Goal: Transaction & Acquisition: Book appointment/travel/reservation

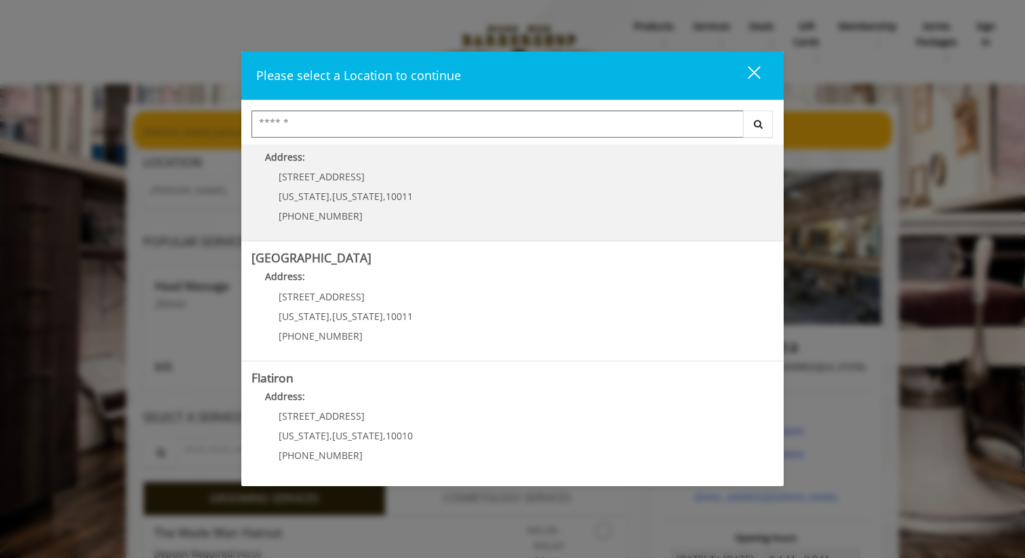
scroll to position [146, 0]
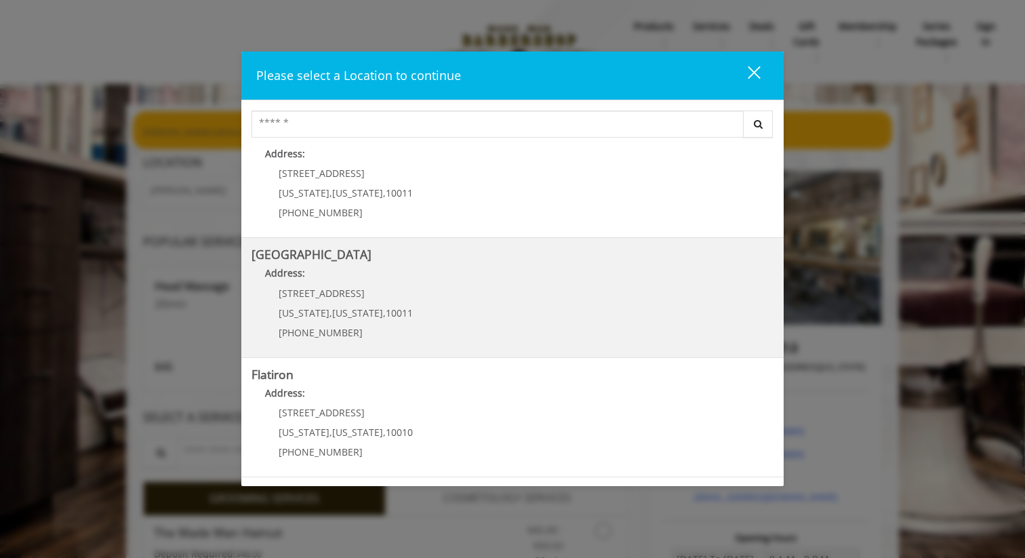
click at [425, 309] on Street "[GEOGRAPHIC_DATA] Address: [STREET_ADDRESS][US_STATE][US_STATE] (646) 850-0041" at bounding box center [513, 297] width 522 height 99
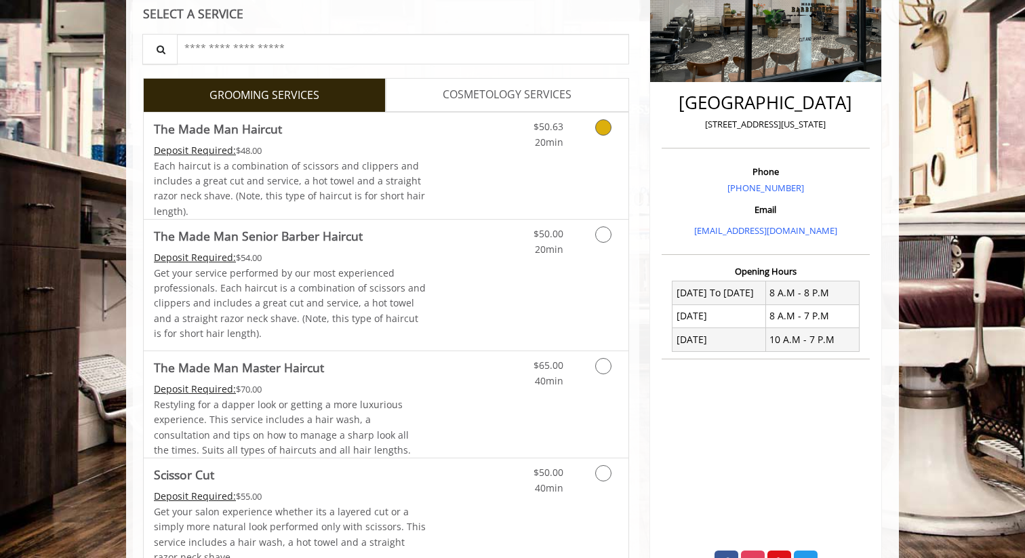
scroll to position [281, 0]
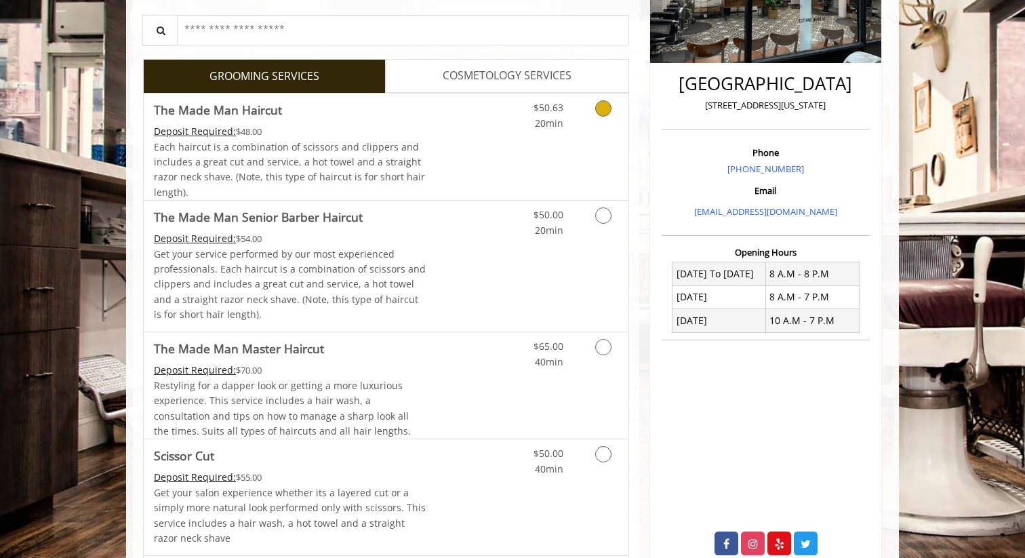
click at [448, 153] on link "Discounted Price" at bounding box center [467, 147] width 81 height 106
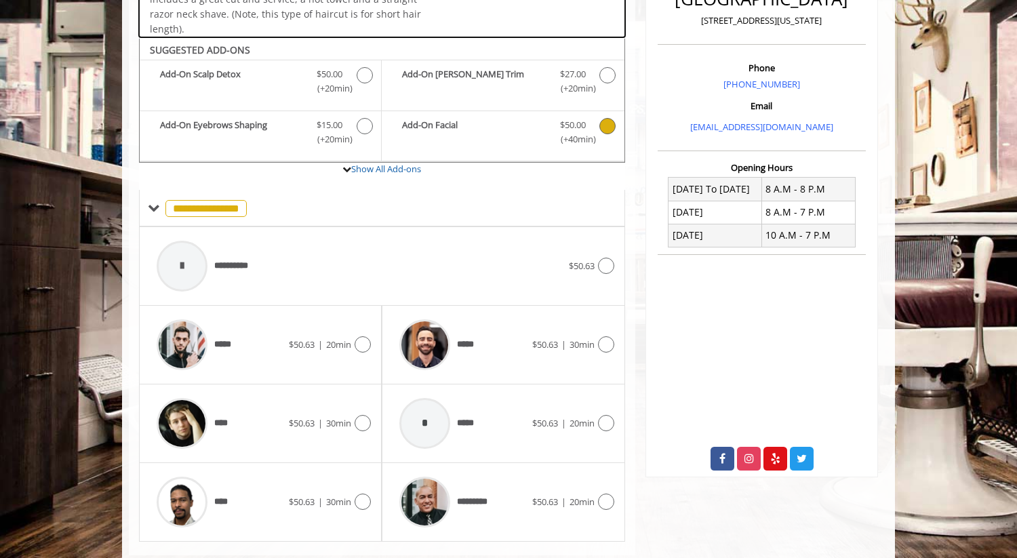
scroll to position [397, 0]
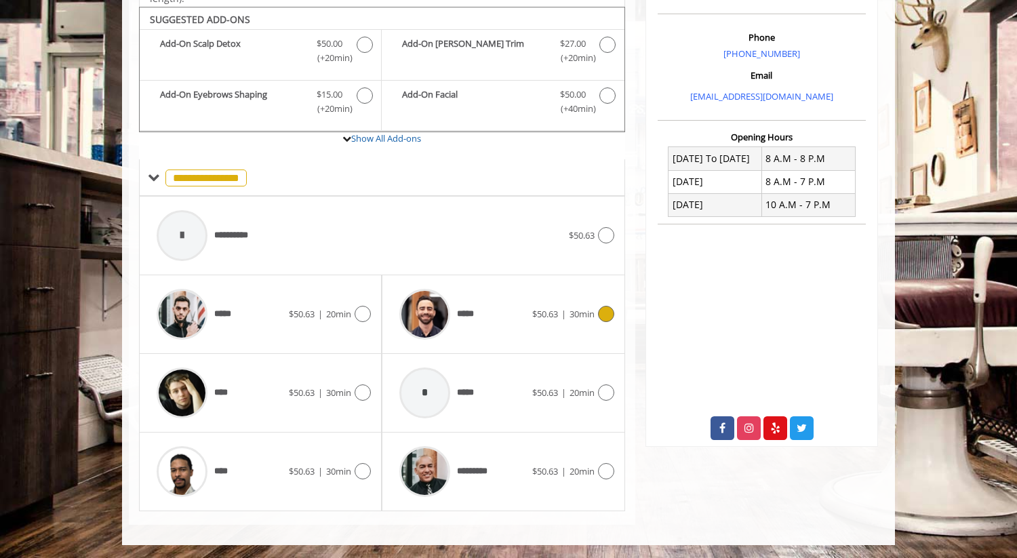
click at [559, 322] on div "***** $50.63 | 30min" at bounding box center [503, 314] width 221 height 64
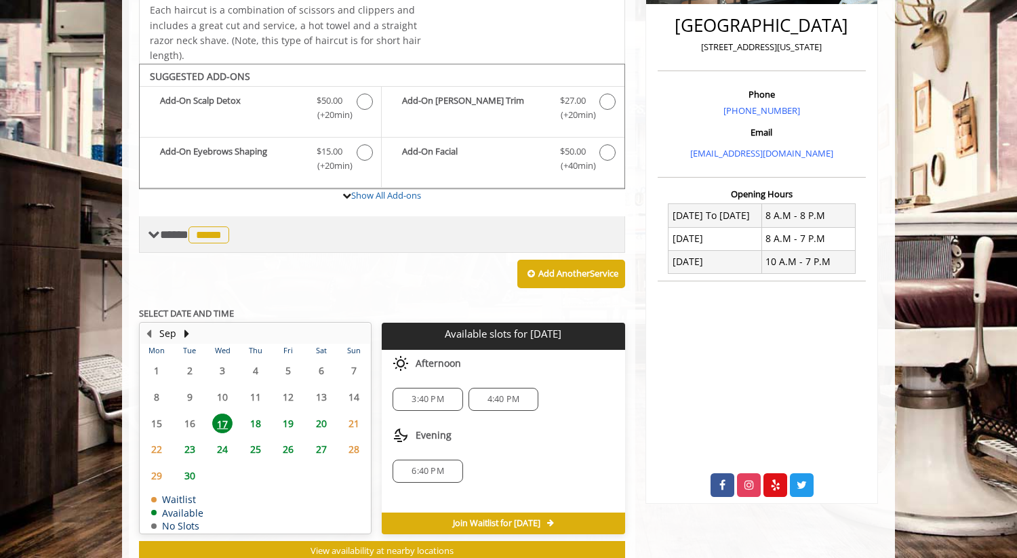
scroll to position [311, 0]
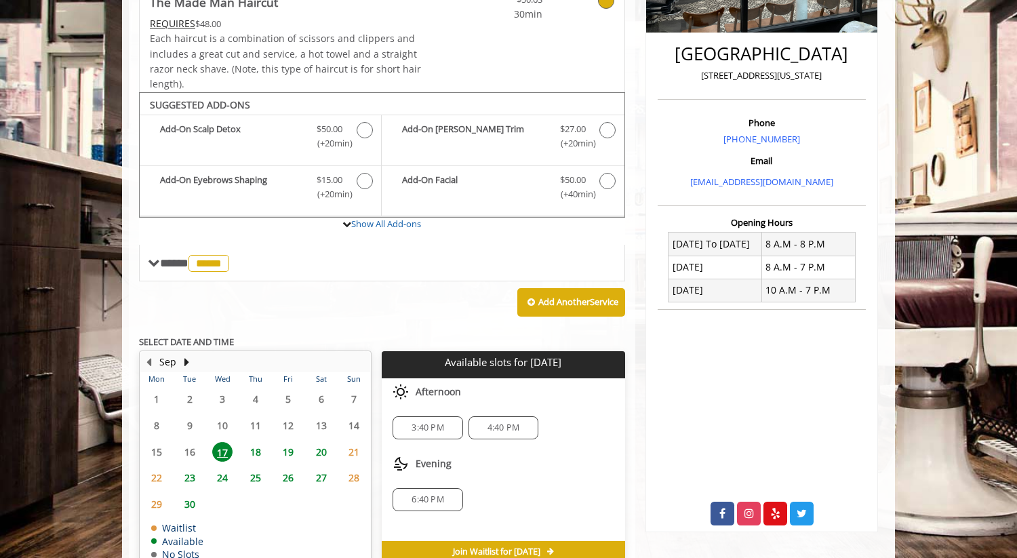
click at [498, 428] on span "4:40 PM" at bounding box center [504, 428] width 32 height 11
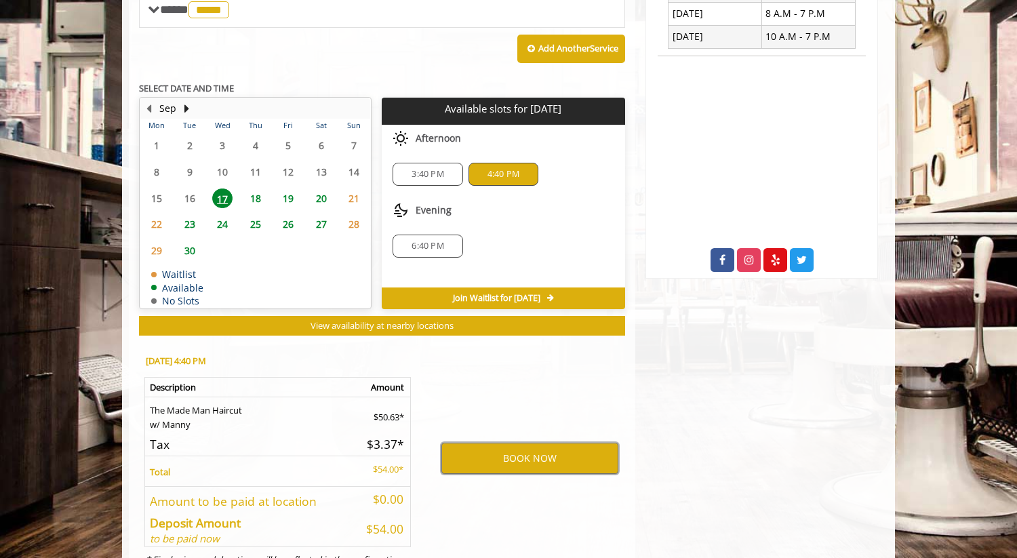
scroll to position [627, 0]
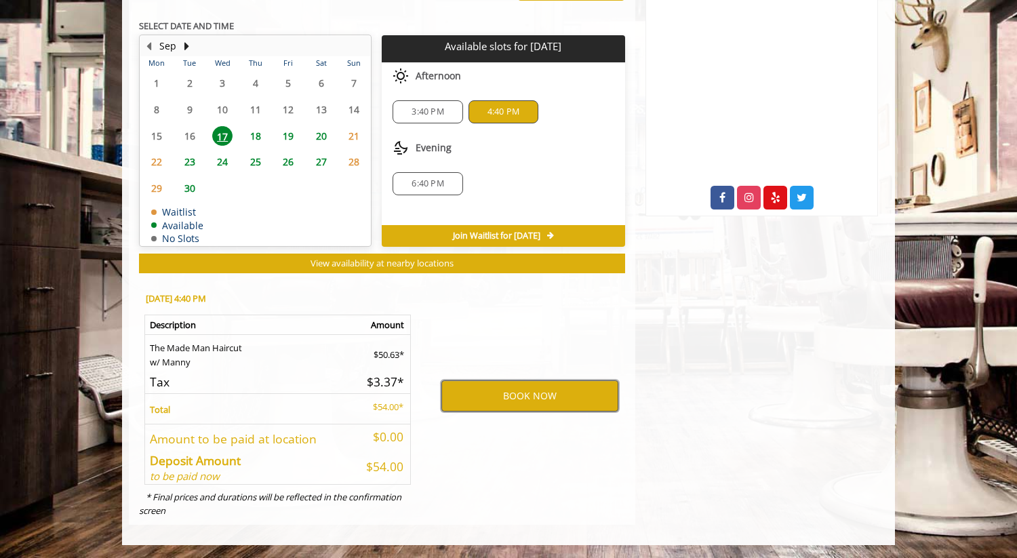
click at [595, 389] on button "BOOK NOW" at bounding box center [529, 395] width 177 height 31
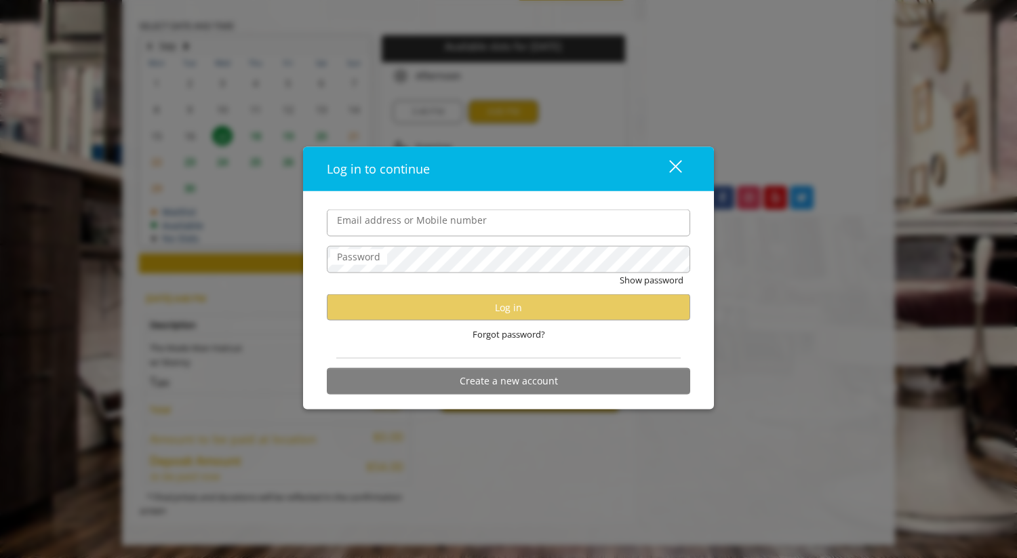
click at [673, 162] on div "close dialog" at bounding box center [675, 166] width 13 height 13
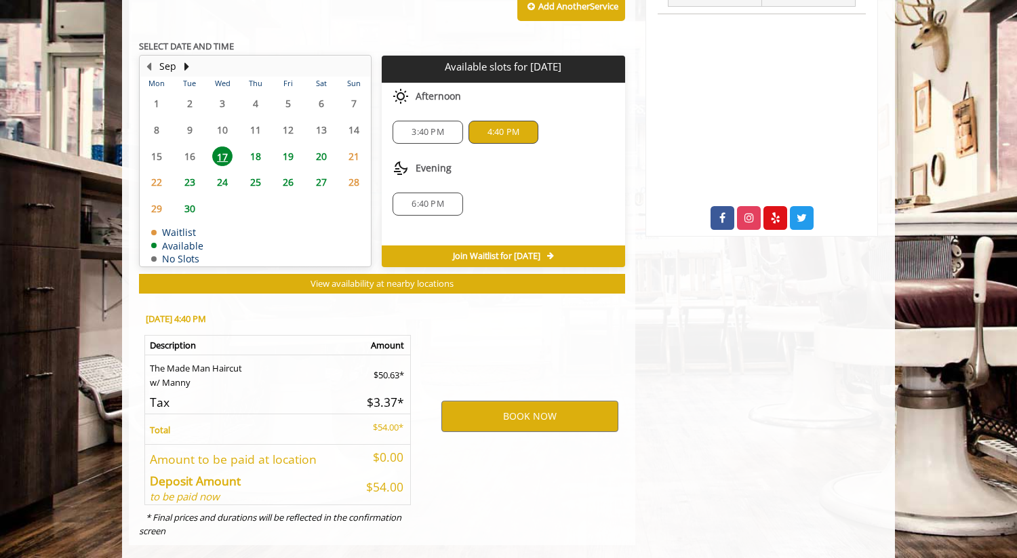
scroll to position [625, 0]
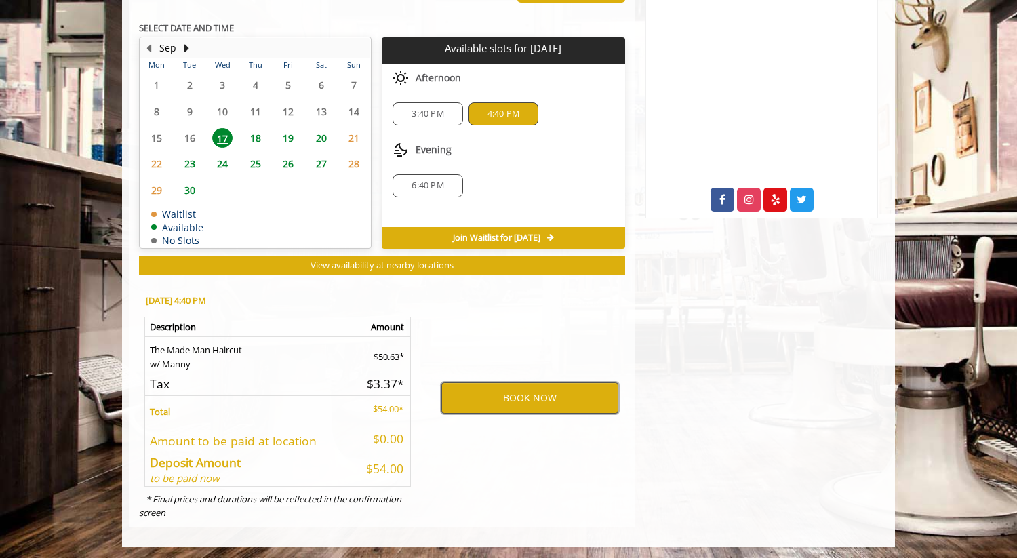
click at [565, 396] on button "BOOK NOW" at bounding box center [529, 397] width 177 height 31
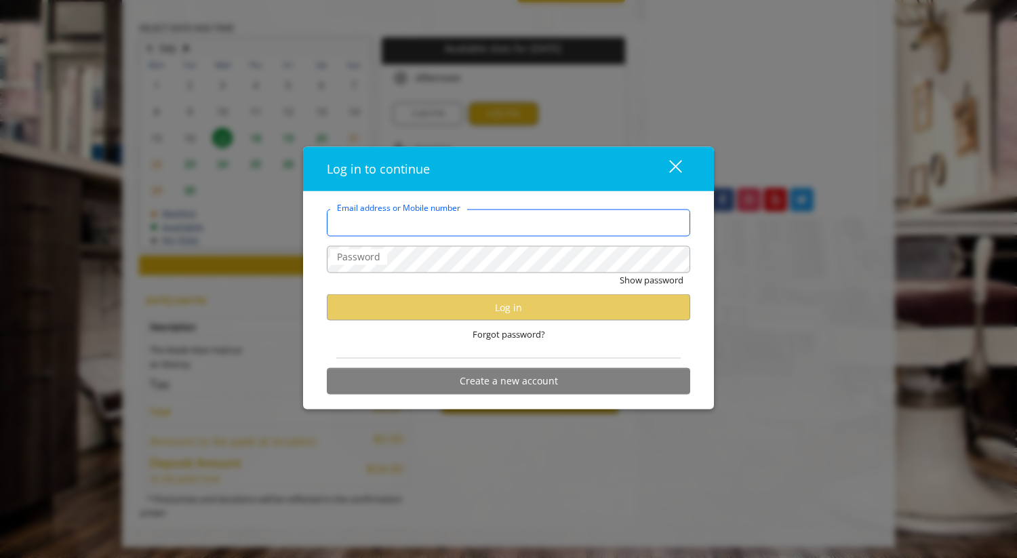
click at [549, 222] on input "Email address or Mobile number" at bounding box center [509, 223] width 364 height 27
drag, startPoint x: 533, startPoint y: 376, endPoint x: 531, endPoint y: 281, distance: 95.0
click at [531, 338] on form "Email address or Mobile number Password Show password Log in Forgot password? C…" at bounding box center [509, 306] width 364 height 192
click at [517, 220] on input "Email address or Mobile number" at bounding box center [509, 223] width 364 height 27
type input "**********"
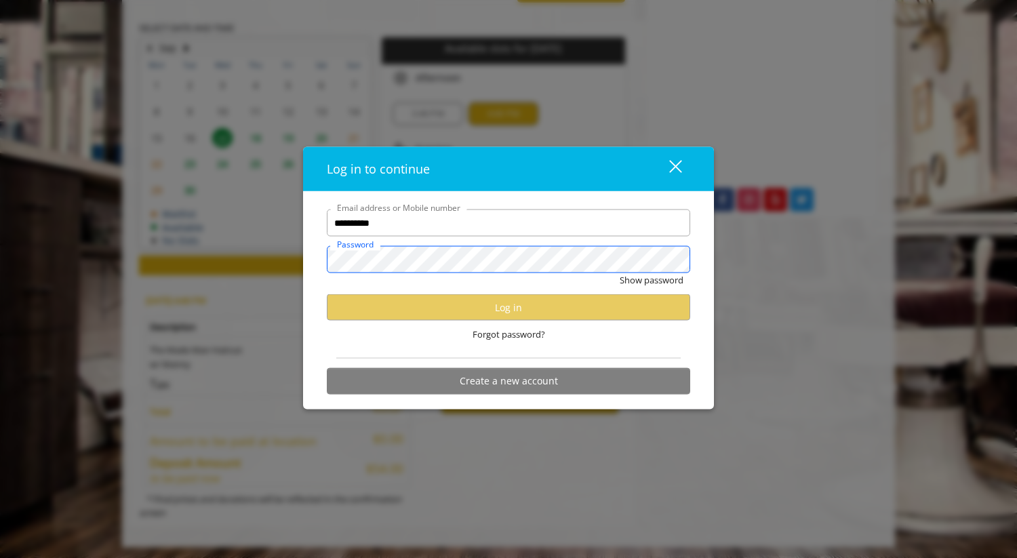
scroll to position [0, 0]
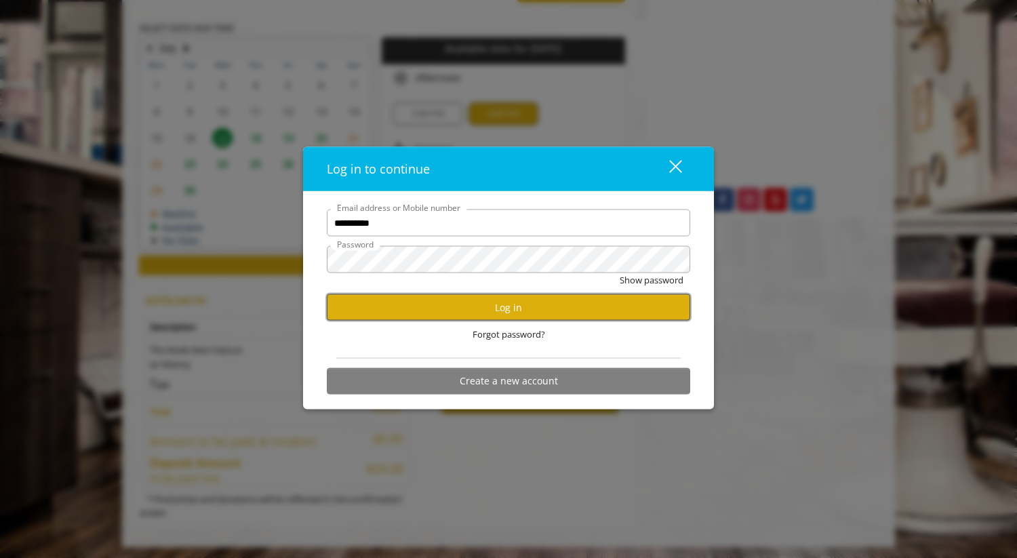
click at [574, 311] on button "Log in" at bounding box center [509, 307] width 364 height 26
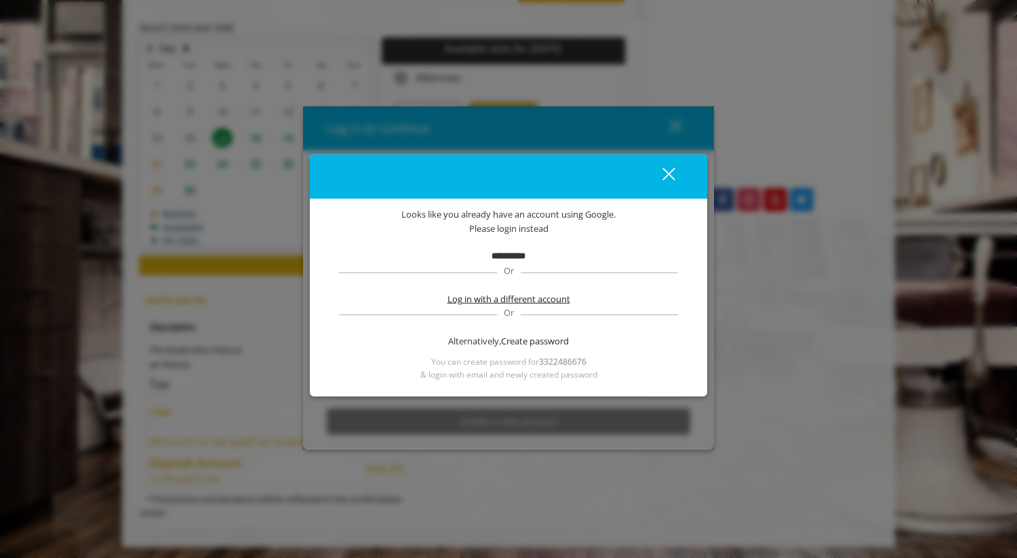
click at [559, 298] on span "Log in with a different account" at bounding box center [509, 299] width 123 height 14
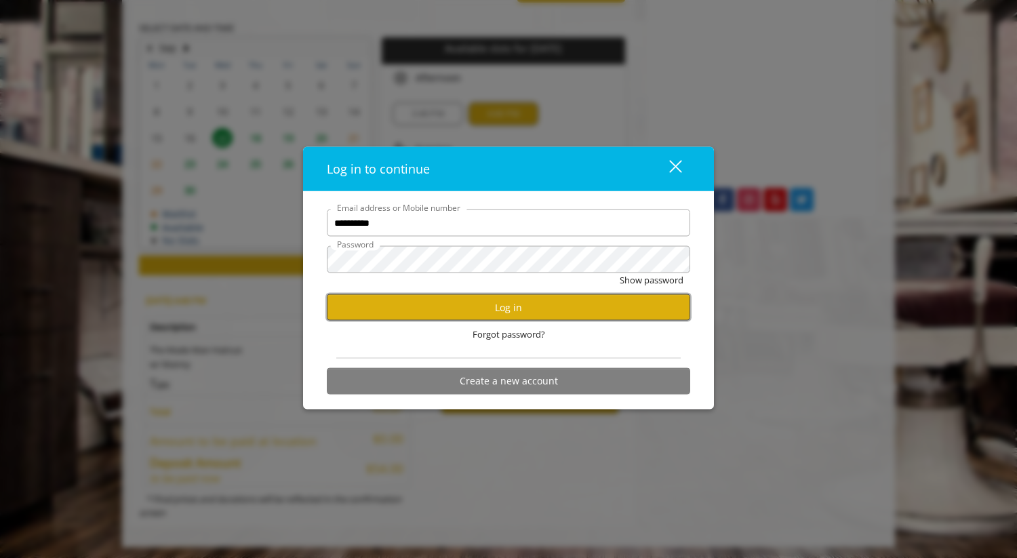
click at [538, 304] on button "Log in" at bounding box center [509, 307] width 364 height 26
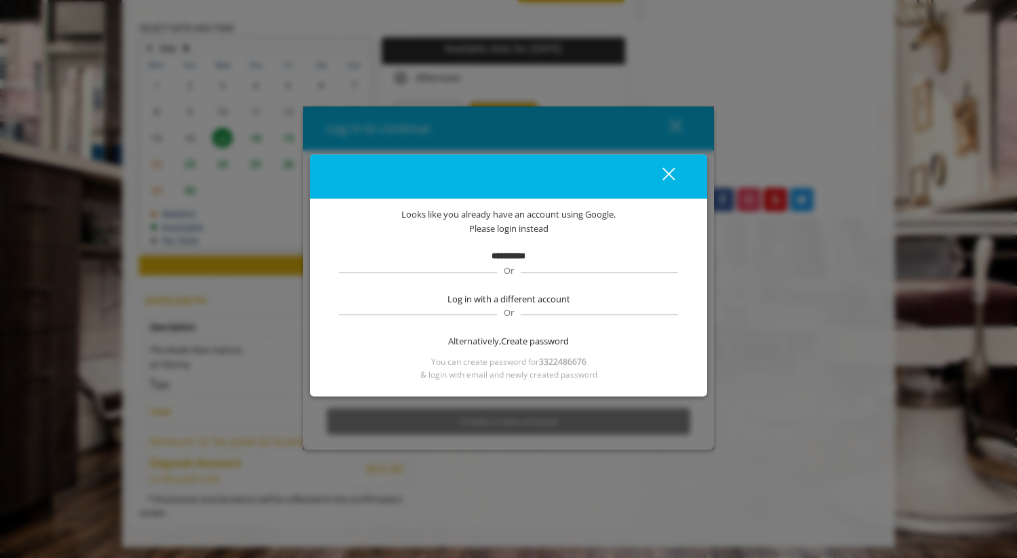
click at [675, 172] on button "close" at bounding box center [660, 177] width 46 height 28
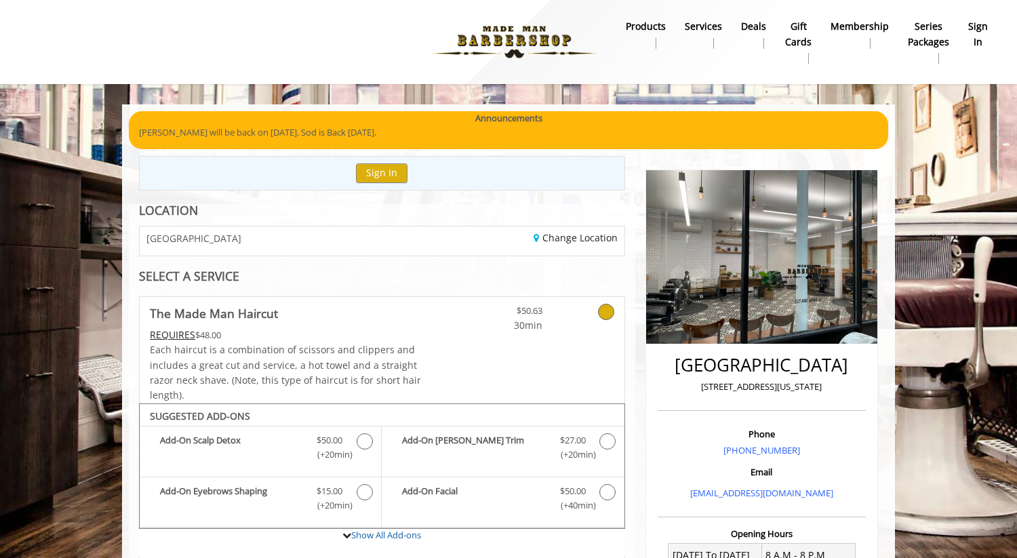
click at [973, 31] on b "sign in" at bounding box center [978, 34] width 20 height 31
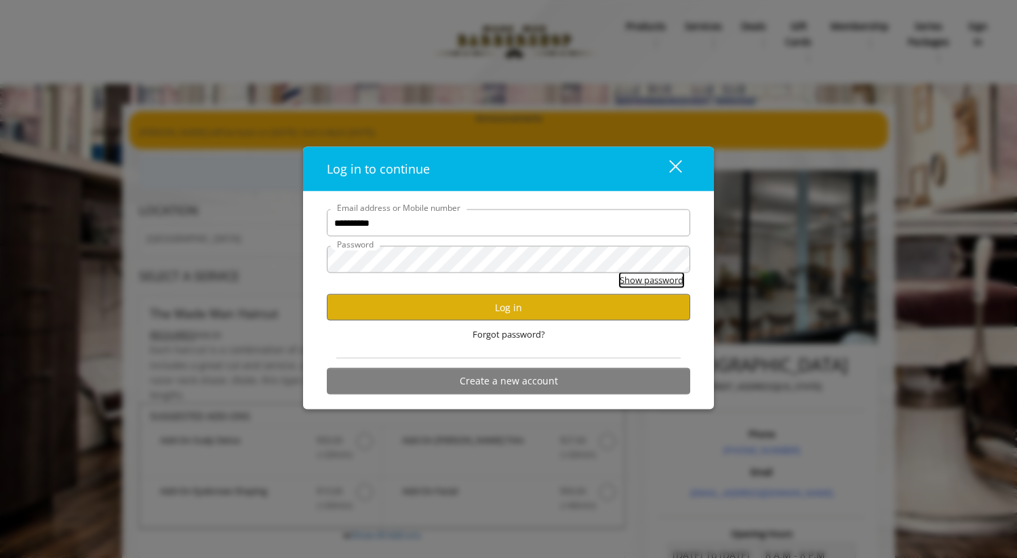
click at [624, 279] on button "Show password" at bounding box center [652, 280] width 64 height 14
click at [581, 305] on button "Log in" at bounding box center [509, 307] width 364 height 26
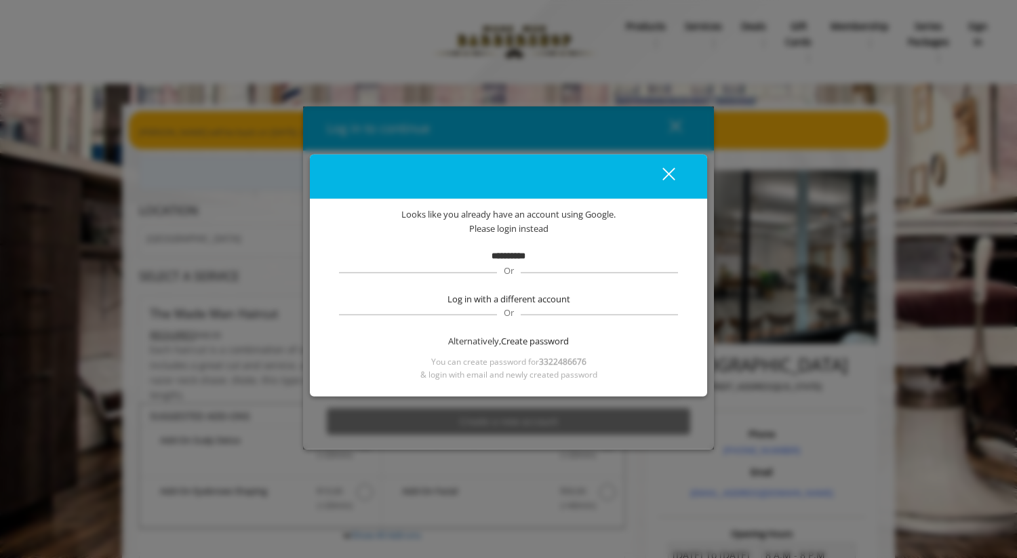
click at [671, 172] on div "close" at bounding box center [660, 176] width 27 height 20
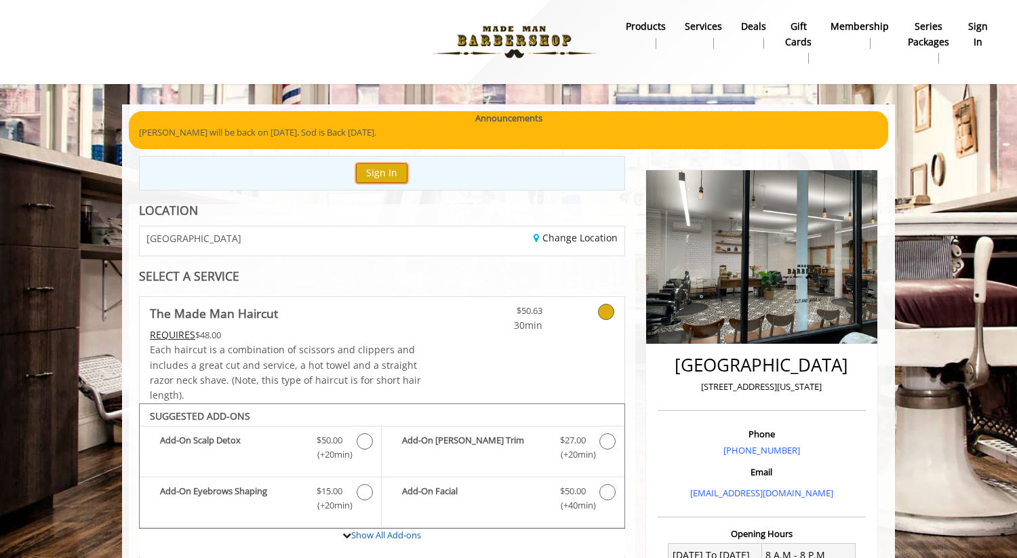
click at [380, 168] on button "Sign In" at bounding box center [382, 173] width 52 height 20
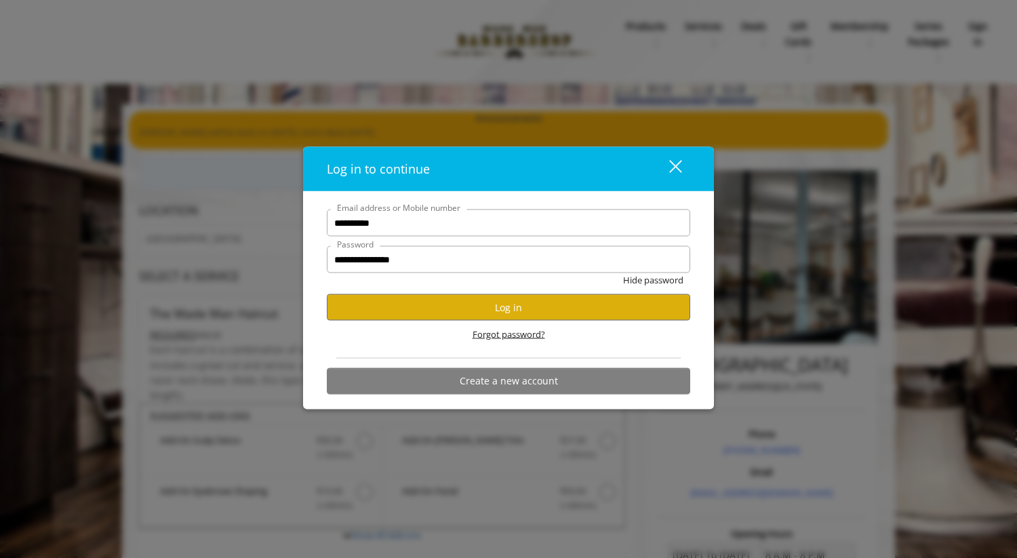
click at [523, 332] on span "Forgot password?" at bounding box center [509, 335] width 73 height 14
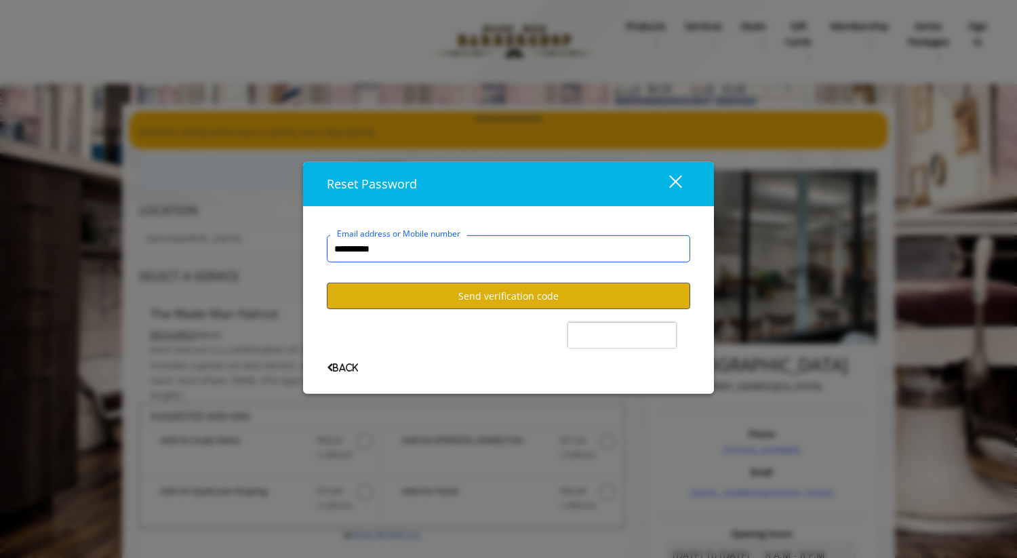
type input "**********"
click at [494, 295] on button "Send verification code" at bounding box center [509, 296] width 364 height 26
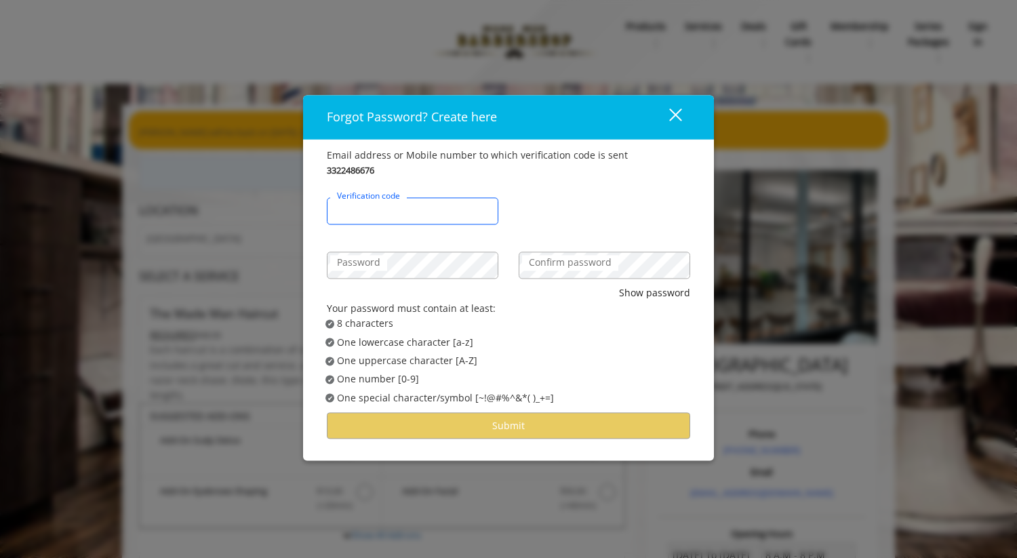
click at [424, 222] on input "Verification code" at bounding box center [413, 211] width 172 height 27
type input "******"
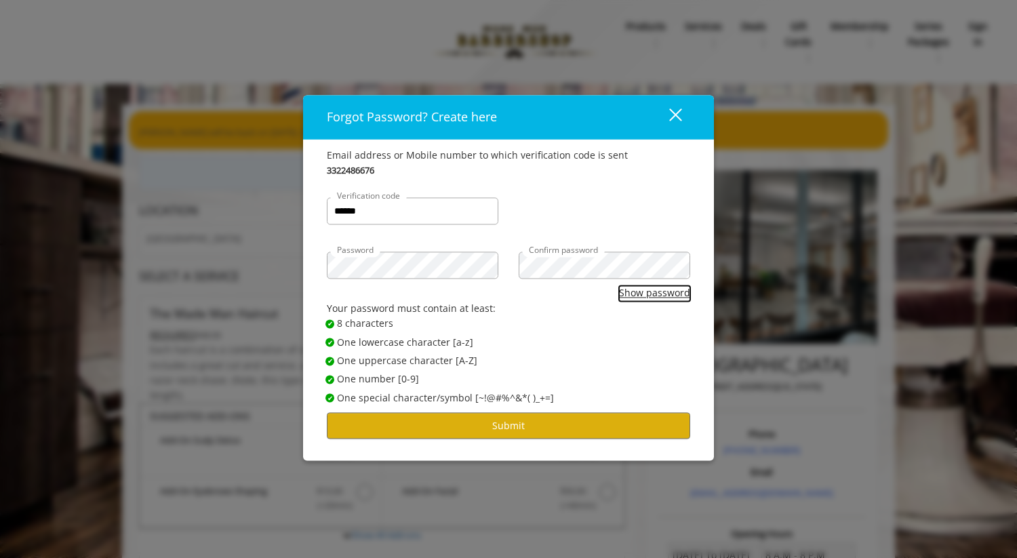
click at [649, 299] on button "Show password" at bounding box center [654, 293] width 71 height 15
click at [572, 423] on button "Submit" at bounding box center [509, 426] width 364 height 26
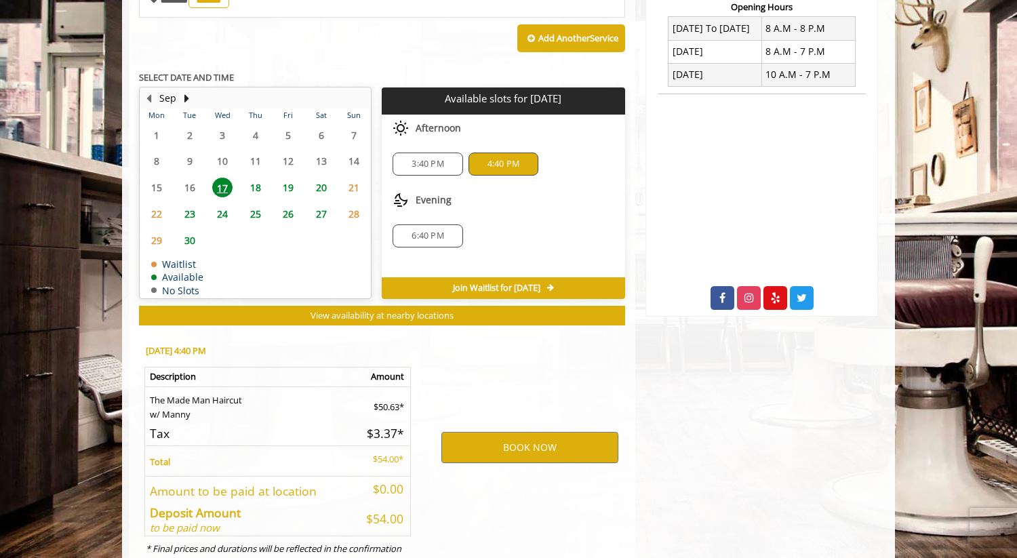
scroll to position [579, 0]
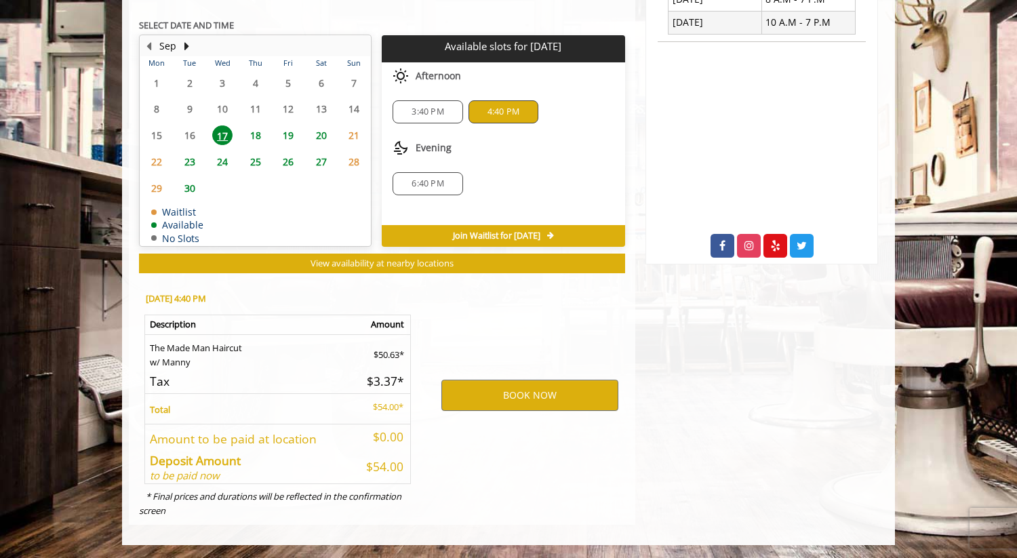
click at [513, 412] on div "BOOK NOW" at bounding box center [530, 395] width 211 height 231
click at [513, 402] on button "BOOK NOW" at bounding box center [529, 395] width 177 height 31
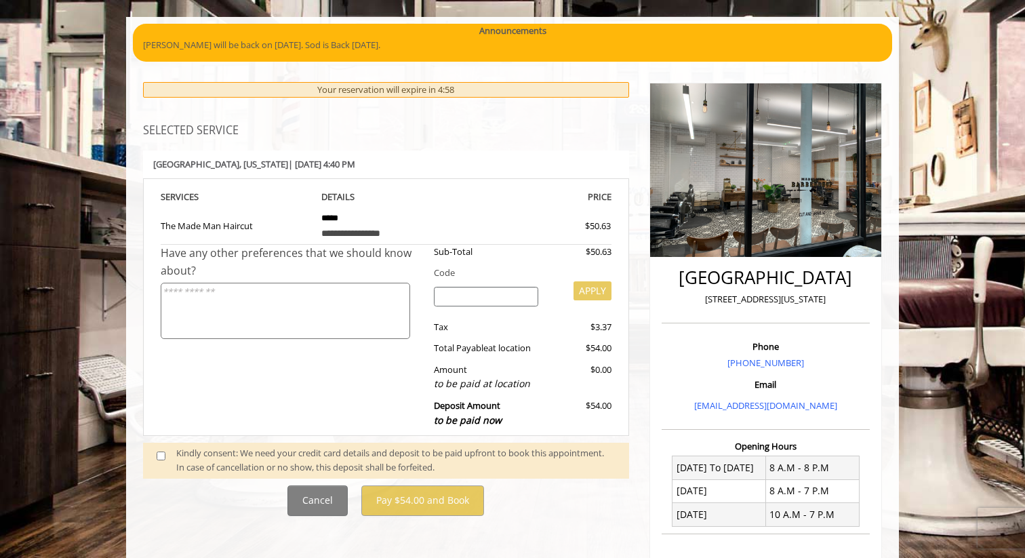
scroll to position [130, 0]
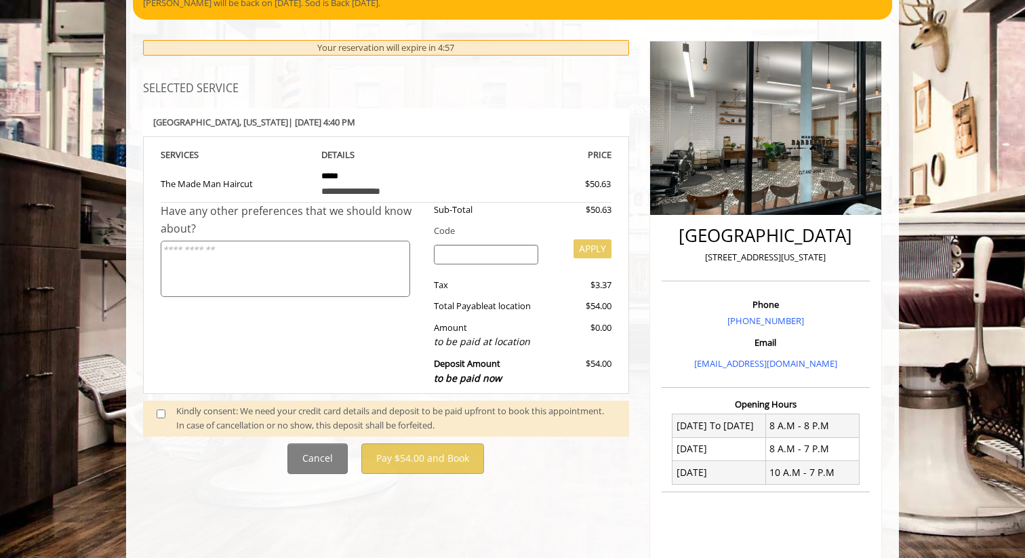
click at [496, 252] on input "search" at bounding box center [486, 255] width 105 height 20
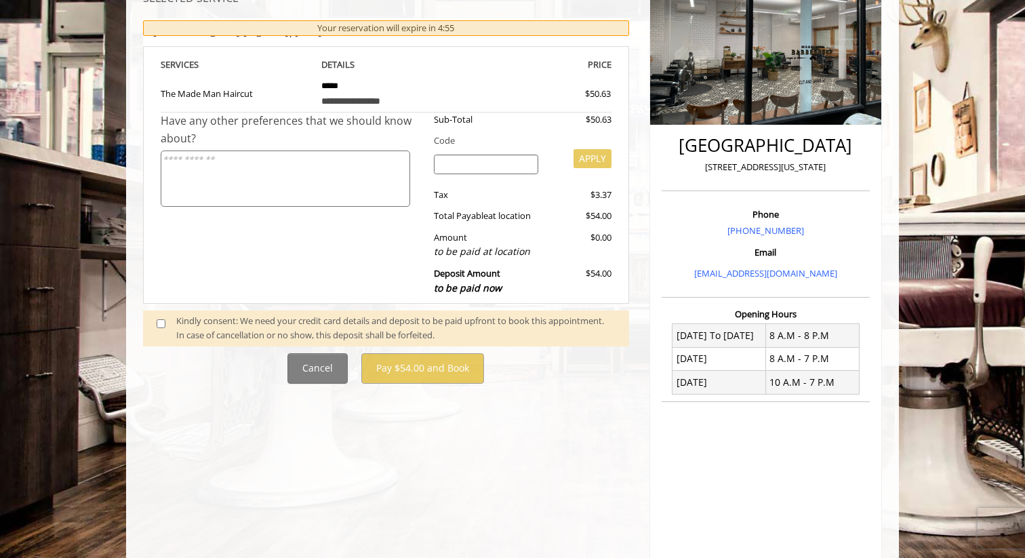
scroll to position [234, 0]
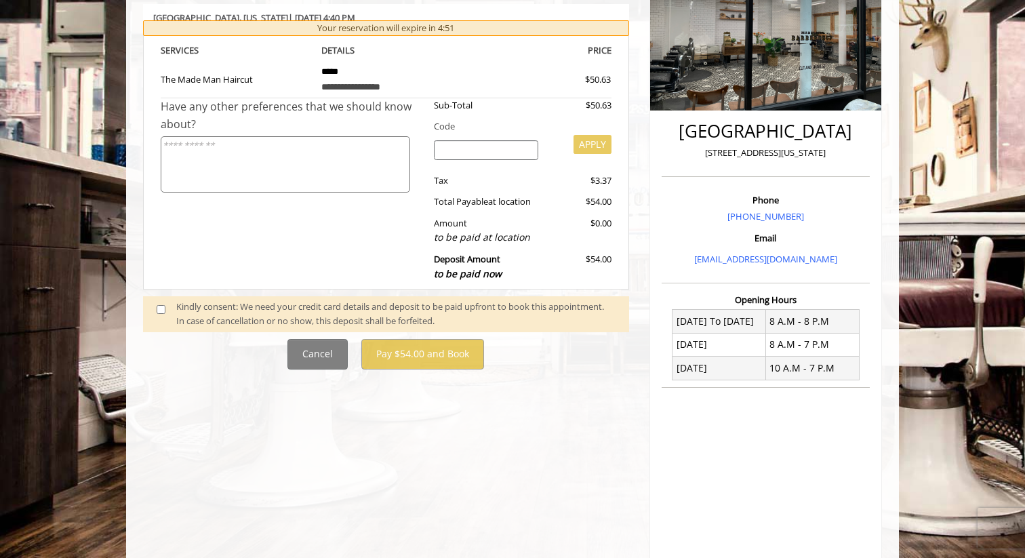
click at [176, 303] on div "Kindly consent: We need your credit card details and deposit to be paid upfront…" at bounding box center [395, 314] width 439 height 28
click at [155, 305] on span at bounding box center [166, 314] width 40 height 28
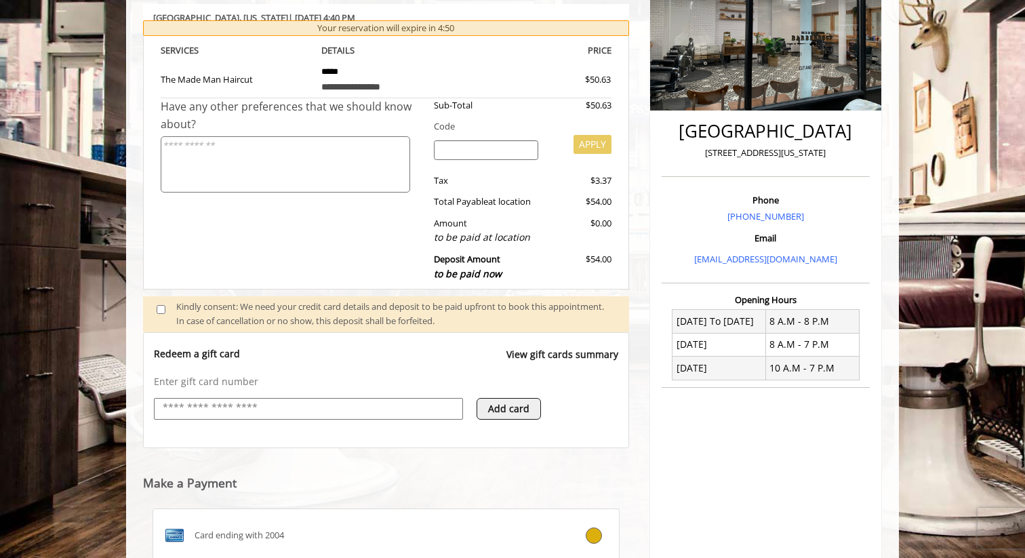
scroll to position [262, 0]
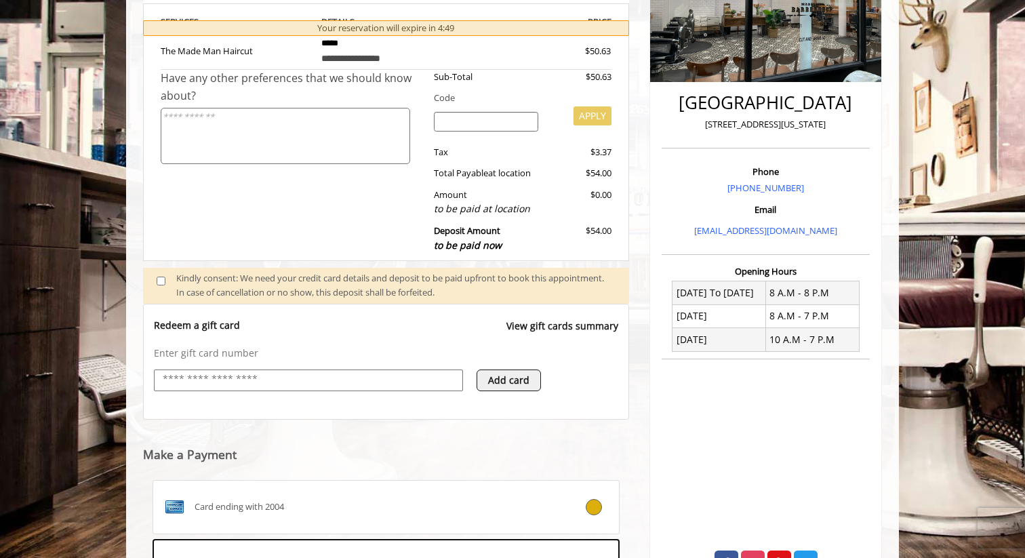
click at [238, 385] on input "text" at bounding box center [308, 380] width 294 height 16
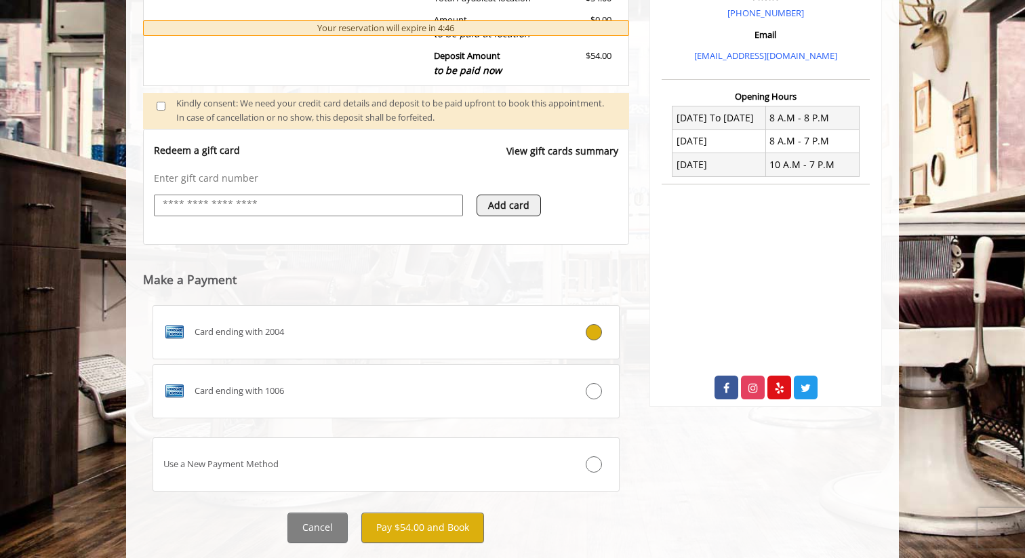
scroll to position [470, 0]
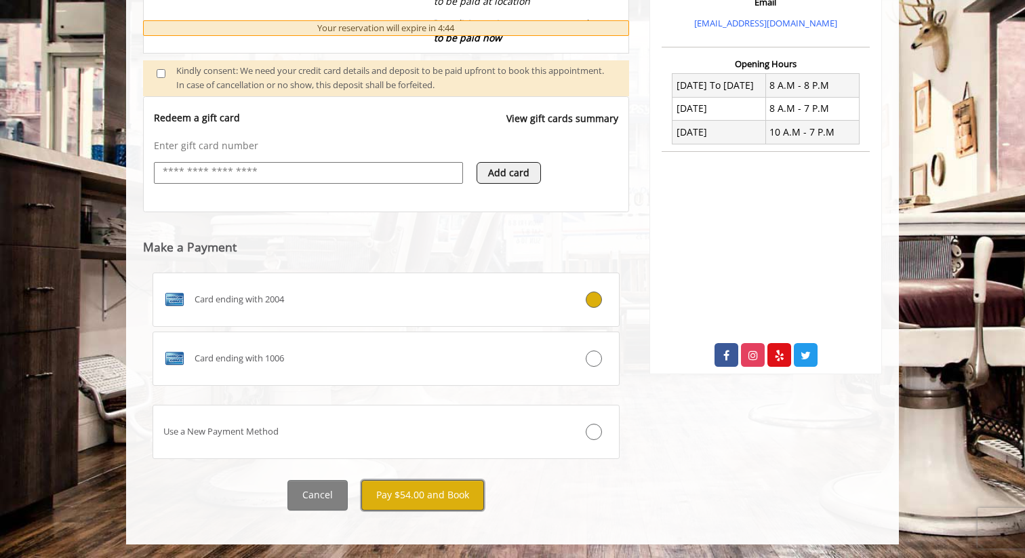
click at [407, 490] on button "Pay $54.00 and Book" at bounding box center [422, 495] width 123 height 31
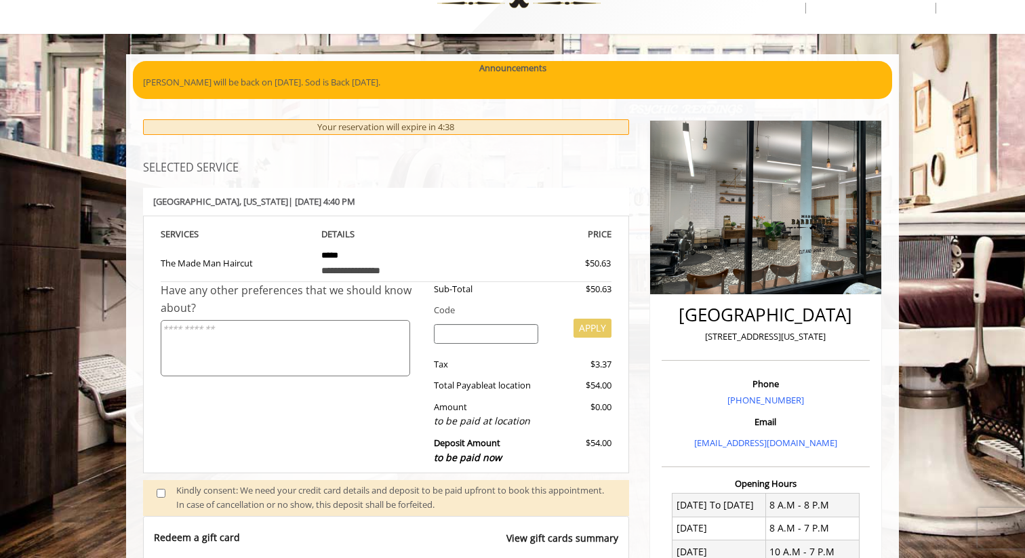
scroll to position [0, 0]
